Goal: Task Accomplishment & Management: Complete application form

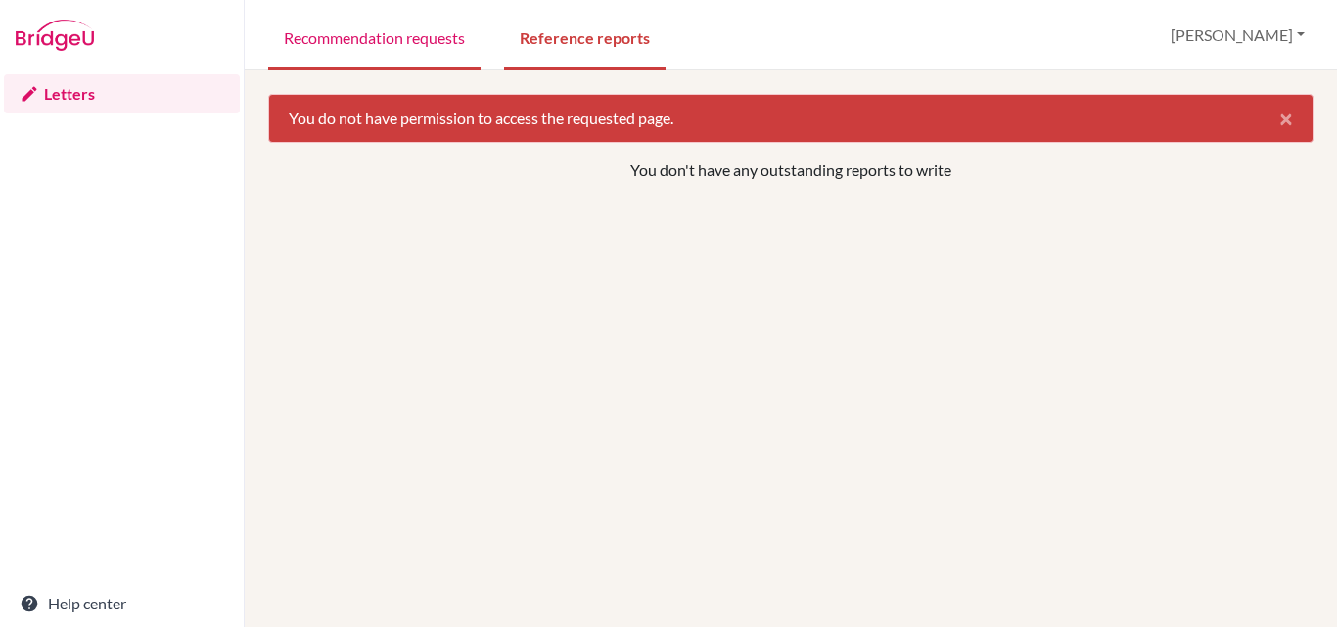
click at [387, 50] on link "Recommendation requests" at bounding box center [374, 37] width 212 height 68
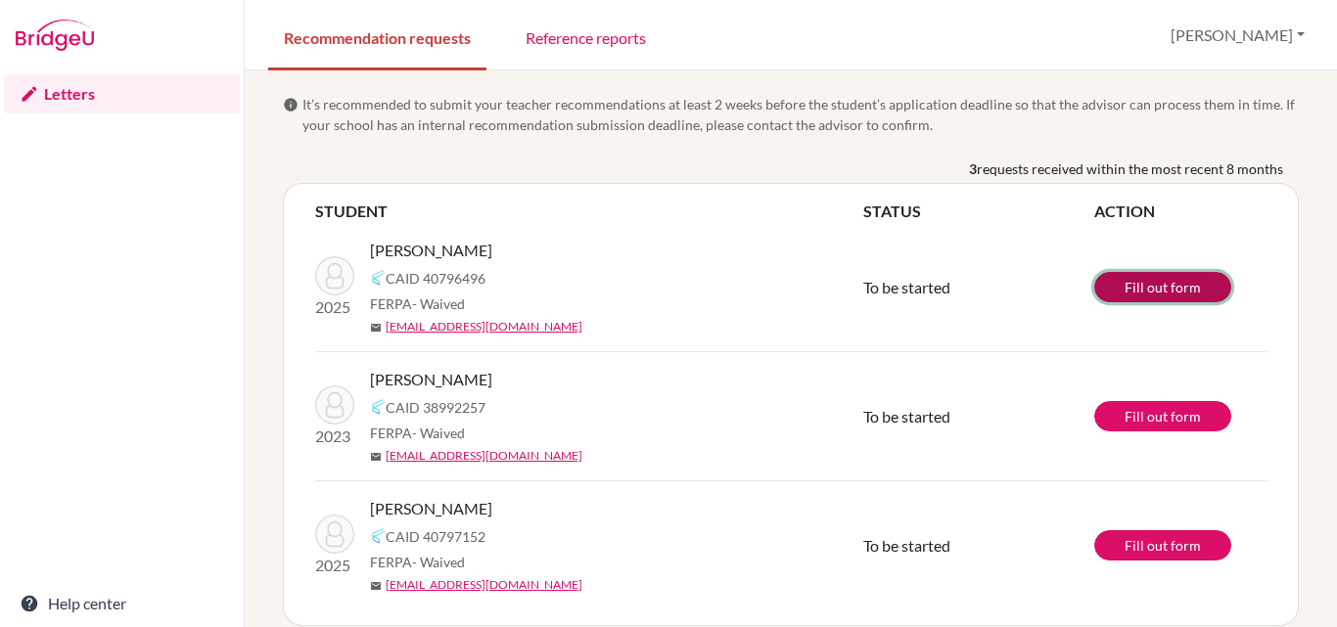
click at [1137, 294] on link "Fill out form" at bounding box center [1162, 287] width 137 height 30
